Goal: Check status

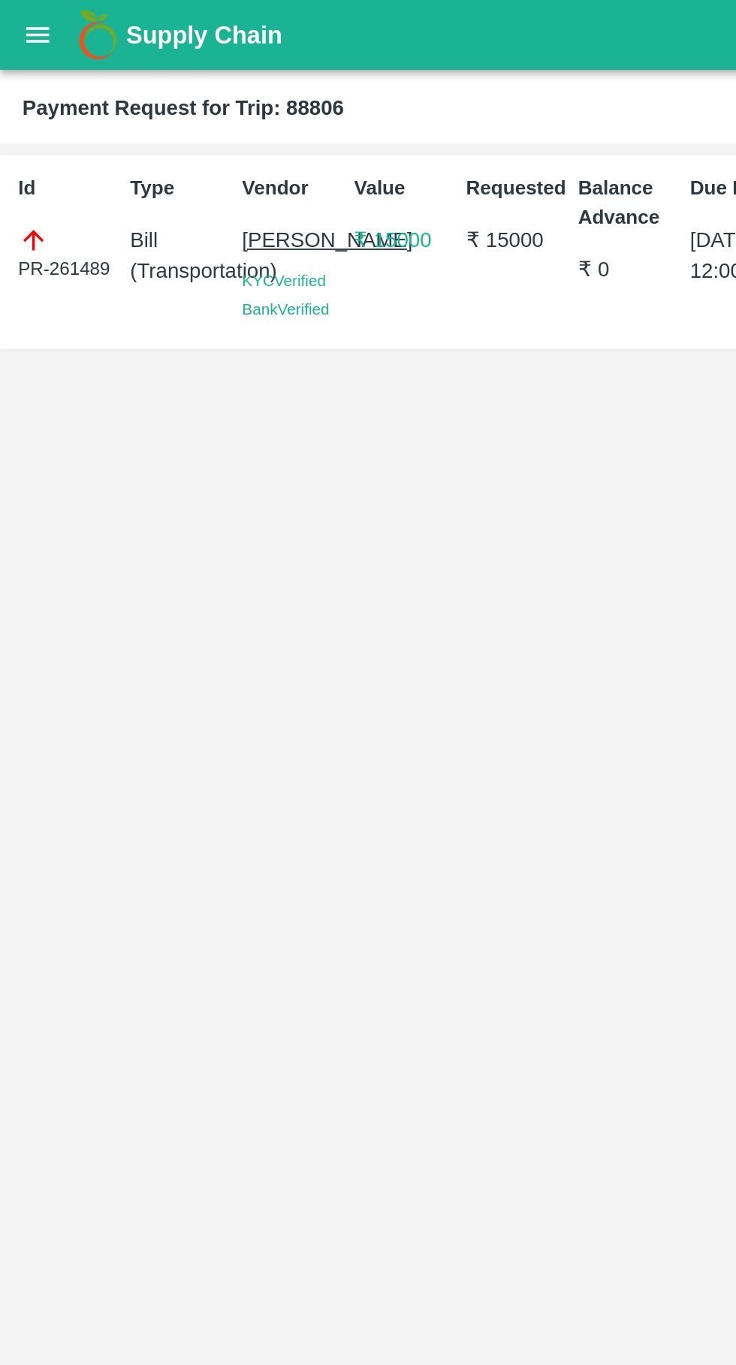
click at [16, 33] on button "open drawer" at bounding box center [20, 19] width 35 height 35
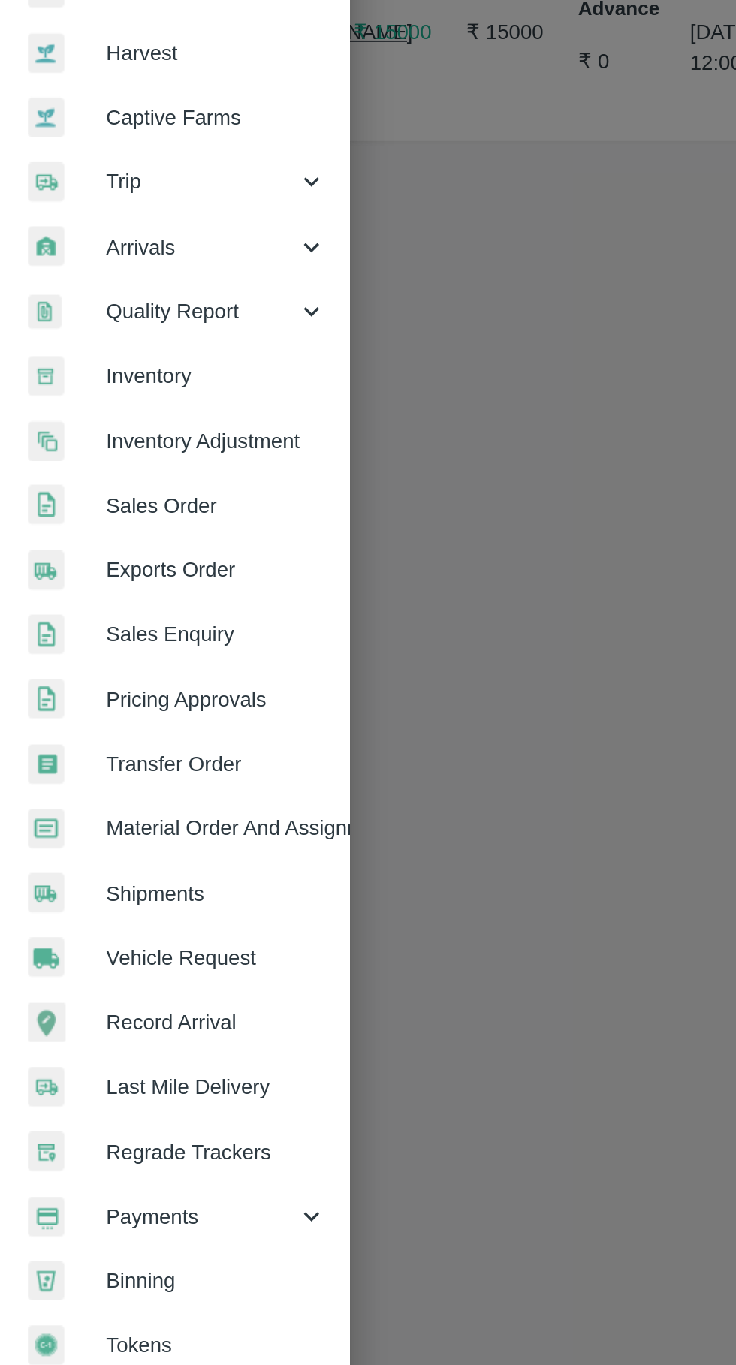
click at [129, 768] on span "Payments" at bounding box center [108, 765] width 102 height 17
click at [146, 797] on span "My Payment Requests" at bounding box center [122, 800] width 107 height 17
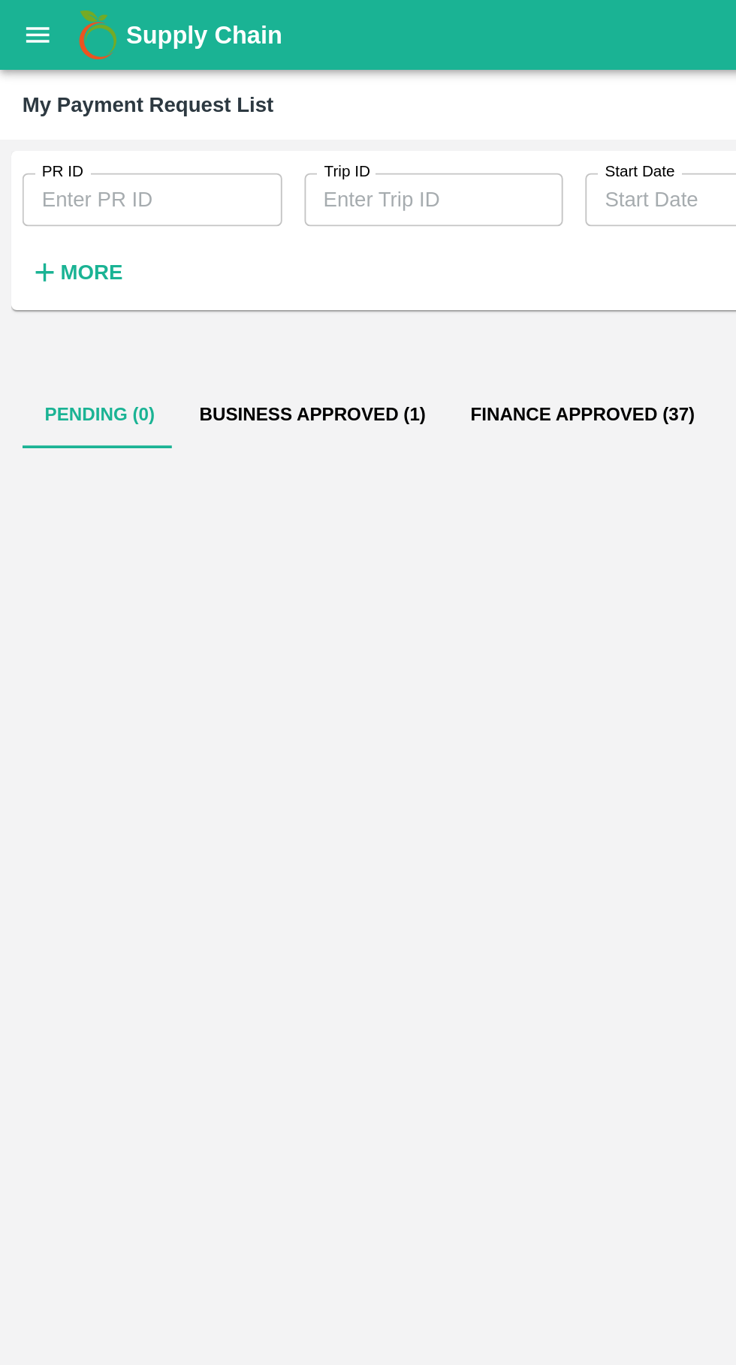
click at [174, 207] on button "Business Approved (1)" at bounding box center [168, 223] width 146 height 36
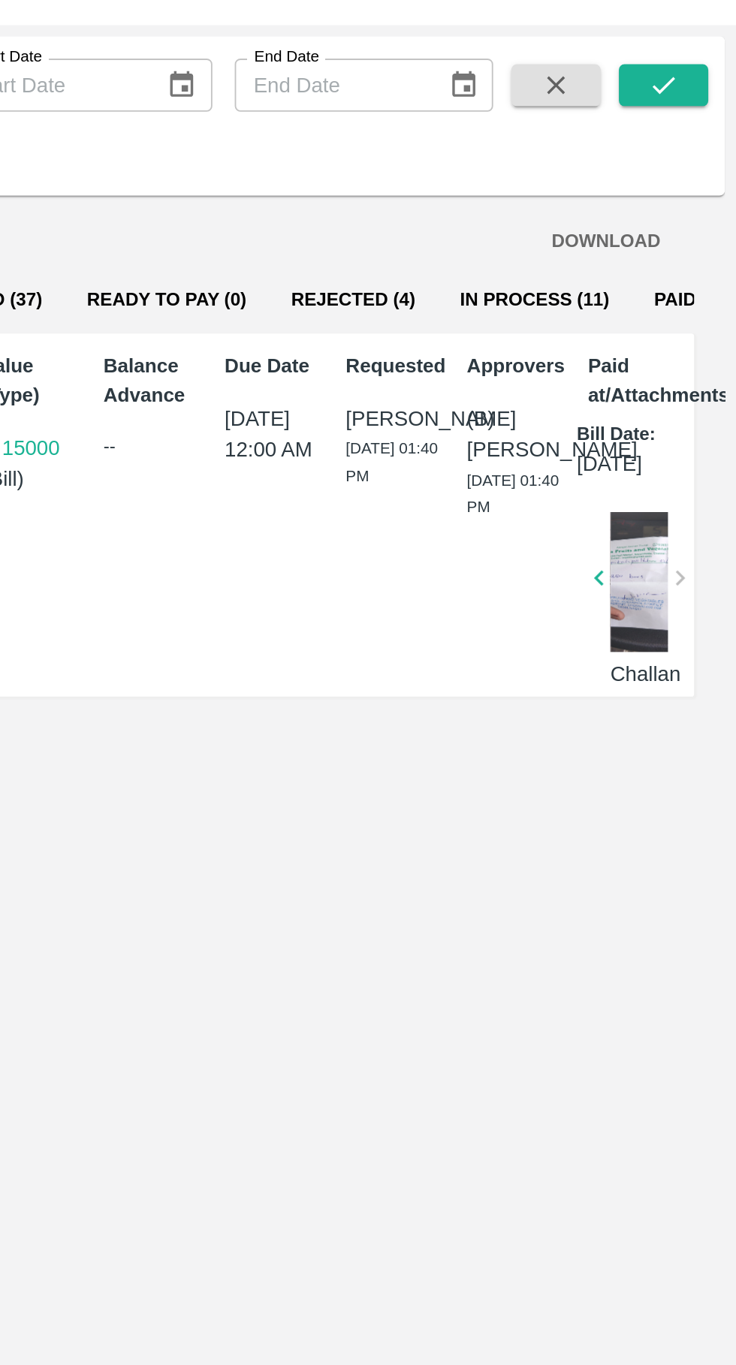
click at [604, 206] on button "In Process (11)" at bounding box center [627, 223] width 104 height 36
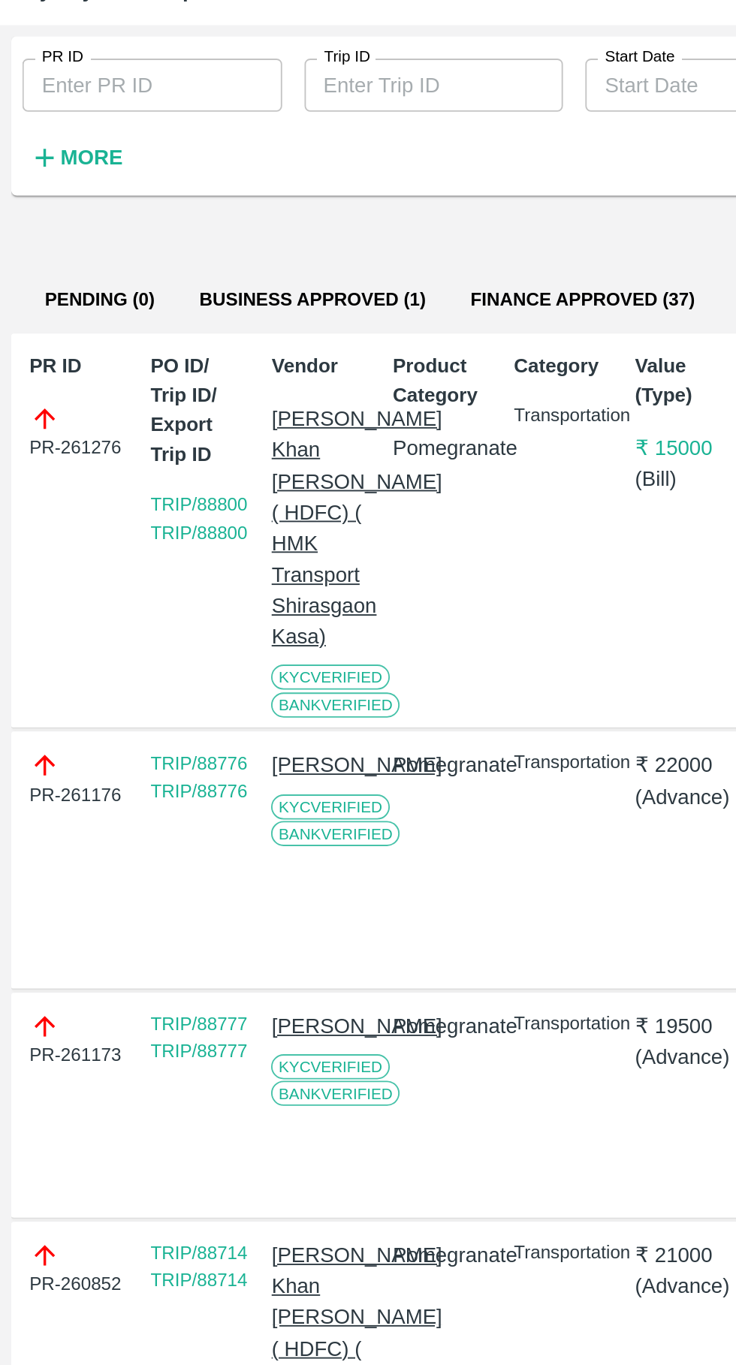
click at [101, 227] on button "Business Approved (1)" at bounding box center [168, 223] width 146 height 36
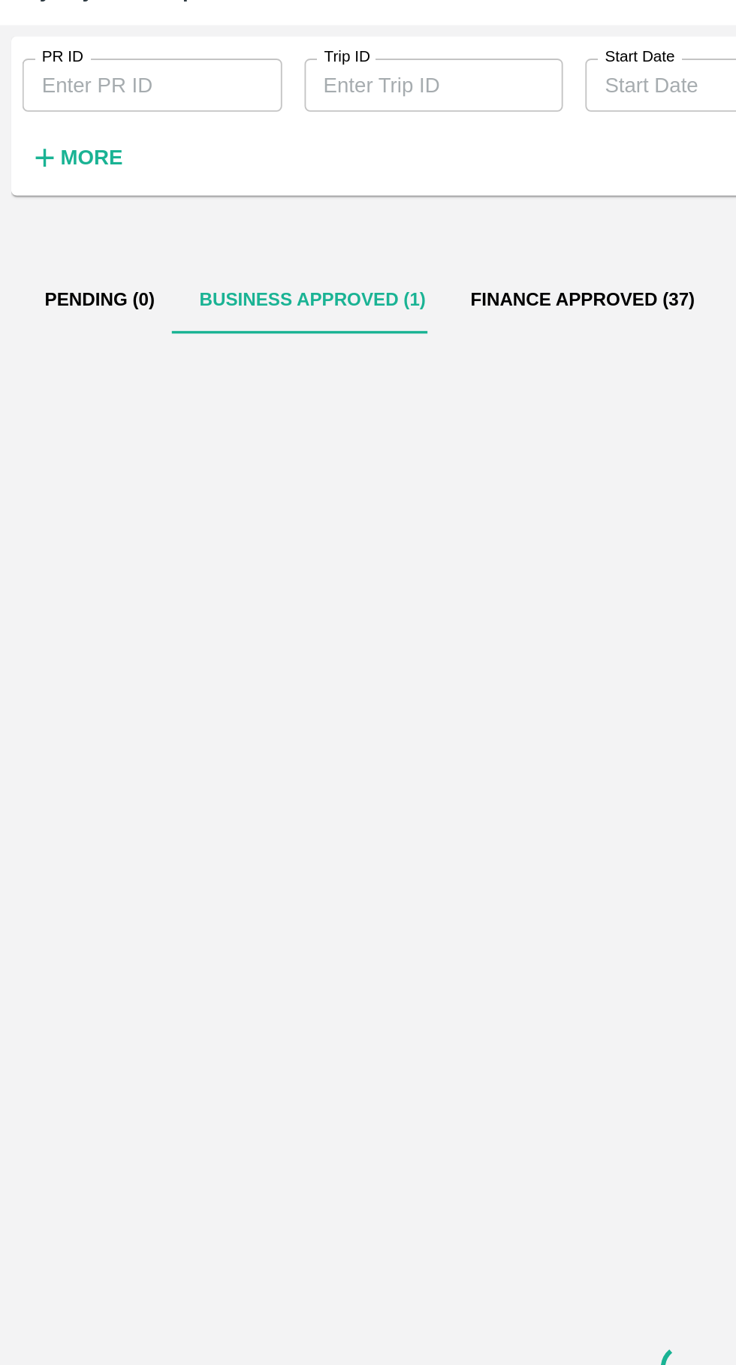
click at [144, 238] on button "Business Approved (1)" at bounding box center [168, 223] width 146 height 36
